Goal: Task Accomplishment & Management: Use online tool/utility

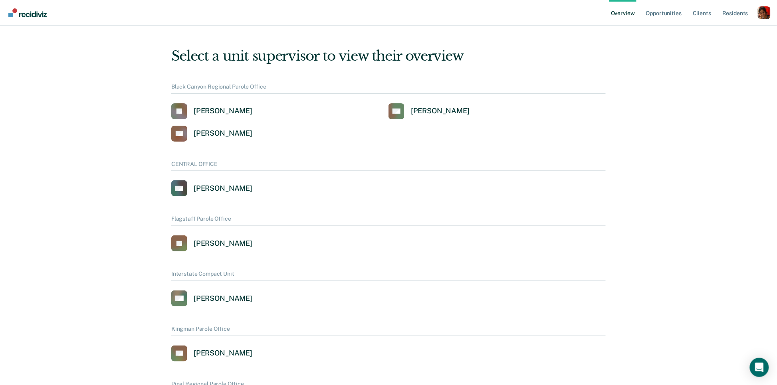
click at [699, 15] on div "Profile dropdown button" at bounding box center [764, 12] width 13 height 13
click at [681, 11] on link "Opportunities" at bounding box center [663, 13] width 39 height 26
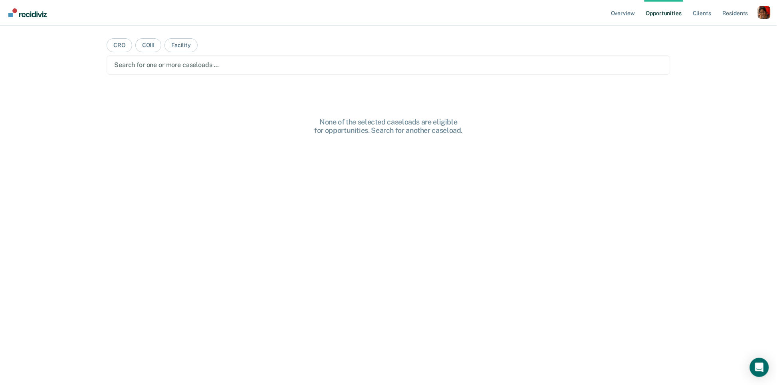
click at [699, 12] on ul "Overview Opportunities Client s Resident s" at bounding box center [683, 13] width 148 height 26
click at [699, 12] on div "Profile dropdown button" at bounding box center [764, 12] width 13 height 13
click at [699, 33] on link "Profile" at bounding box center [732, 32] width 64 height 7
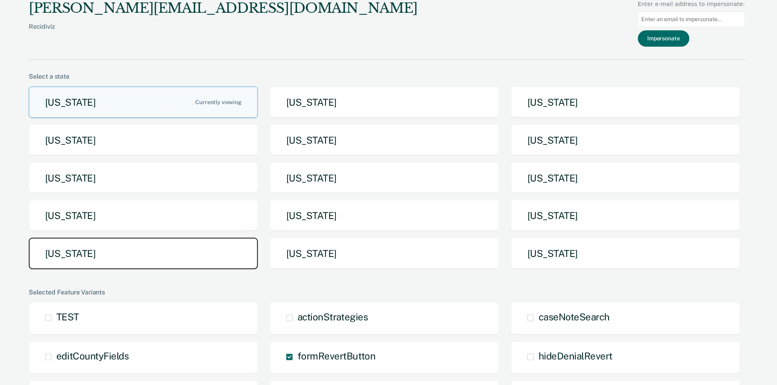
click at [166, 255] on button "[US_STATE]" at bounding box center [143, 254] width 229 height 32
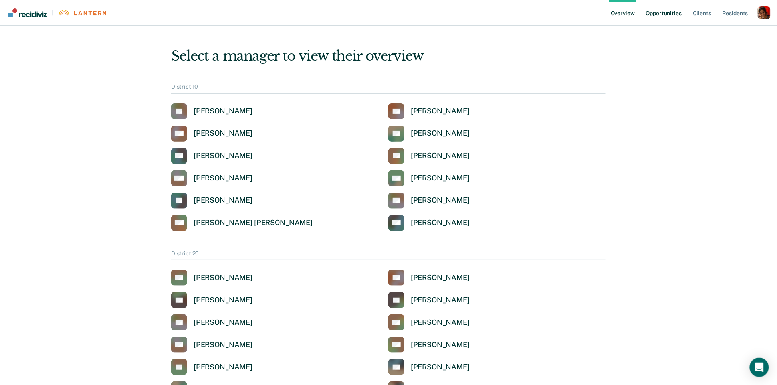
click at [660, 15] on link "Opportunities" at bounding box center [663, 13] width 39 height 26
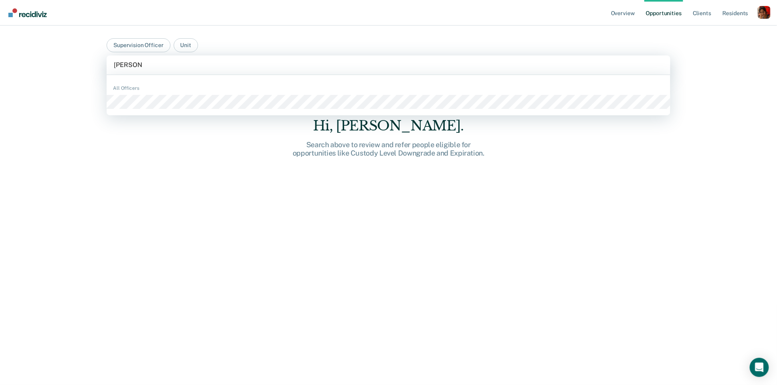
type input "[PERSON_NAME]"
click at [152, 109] on div "All Officers" at bounding box center [389, 95] width 564 height 34
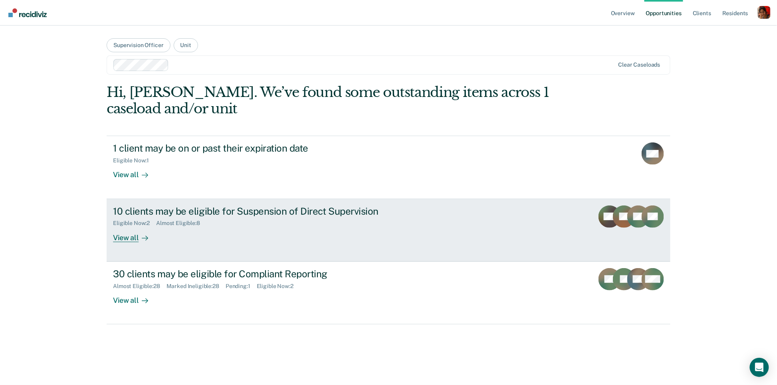
click at [147, 227] on div "View all" at bounding box center [135, 235] width 45 height 16
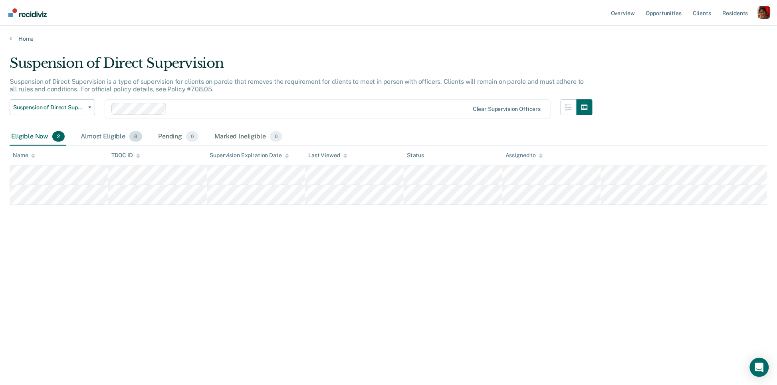
click at [129, 140] on div "Almost Eligible 8" at bounding box center [111, 137] width 65 height 18
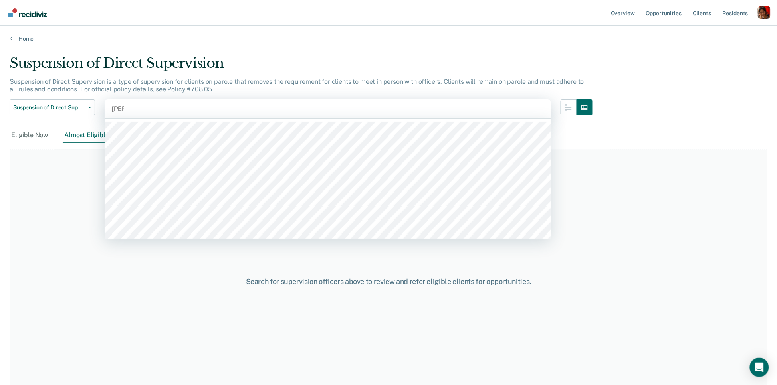
type input "[PERSON_NAME]"
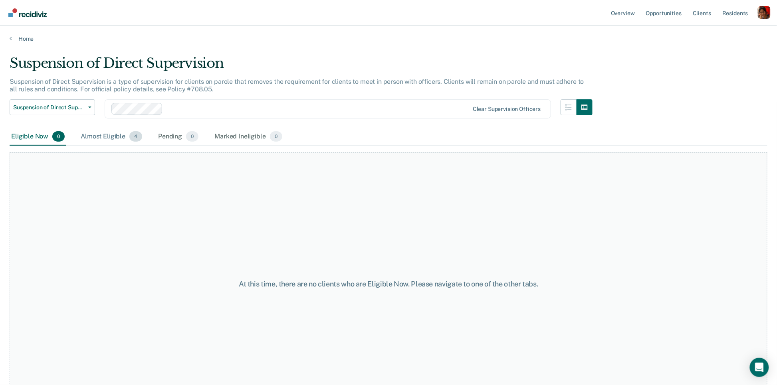
click at [103, 131] on div "Almost Eligible 4" at bounding box center [111, 137] width 65 height 18
